Goal: Information Seeking & Learning: Understand process/instructions

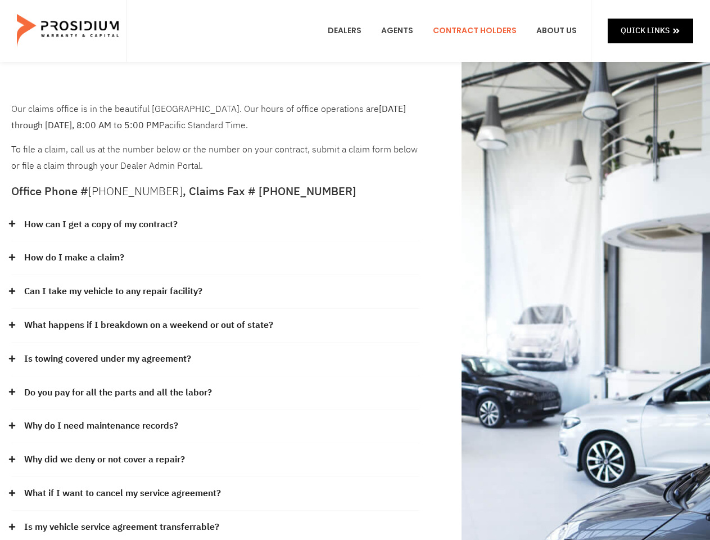
click at [355, 270] on div "How do I make a claim?" at bounding box center [215, 258] width 408 height 34
click at [215, 225] on div "How can I get a copy of my contract?" at bounding box center [215, 225] width 408 height 34
click at [100, 224] on link "How can I get a copy of my contract?" at bounding box center [100, 224] width 153 height 16
click at [215, 258] on div "How do I make a claim?" at bounding box center [215, 258] width 408 height 34
click at [74, 257] on link "How do I make a claim?" at bounding box center [74, 258] width 100 height 16
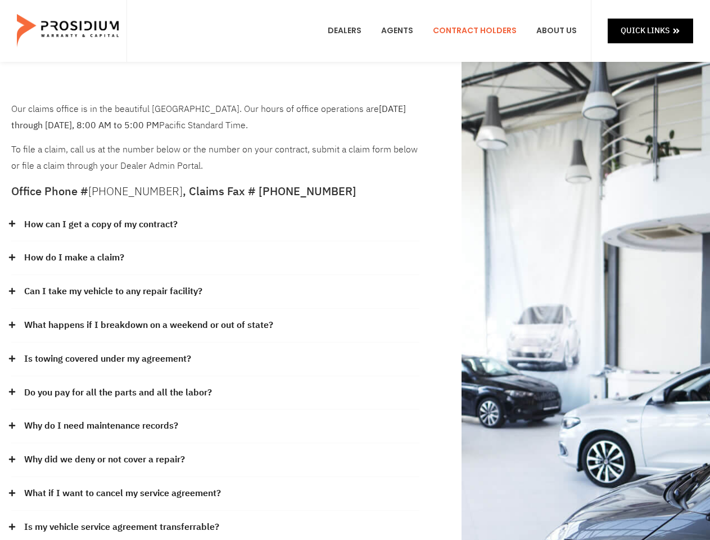
click at [215, 292] on div "Can I take my vehicle to any repair facility?" at bounding box center [215, 292] width 408 height 34
click at [114, 291] on link "Can I take my vehicle to any repair facility?" at bounding box center [113, 291] width 178 height 16
click at [215, 325] on link "What happens if I breakdown on a weekend or out of state?" at bounding box center [148, 325] width 249 height 16
click at [147, 325] on link "What happens if I breakdown on a weekend or out of state?" at bounding box center [148, 325] width 249 height 16
click at [215, 359] on div "Is towing covered under my agreement?" at bounding box center [215, 359] width 408 height 34
